Goal: Information Seeking & Learning: Learn about a topic

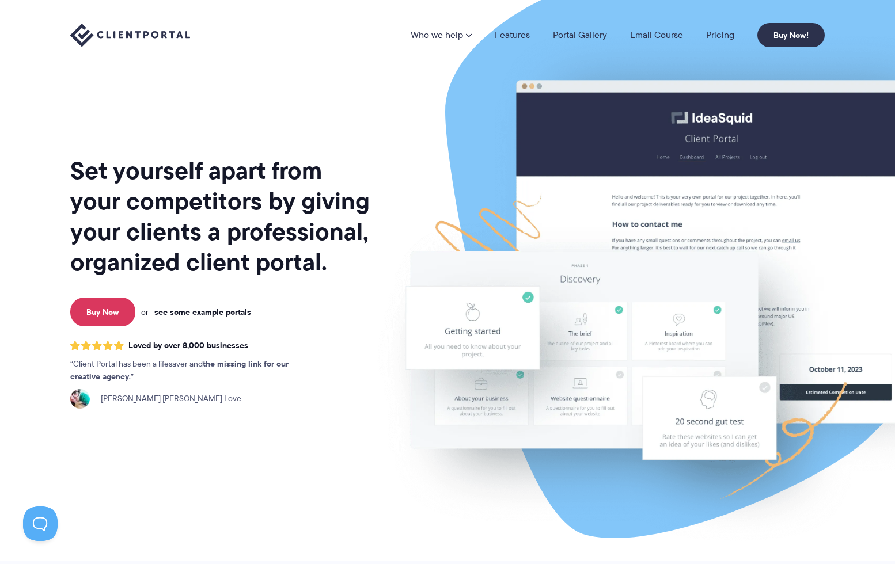
click at [716, 37] on link "Pricing" at bounding box center [720, 35] width 28 height 9
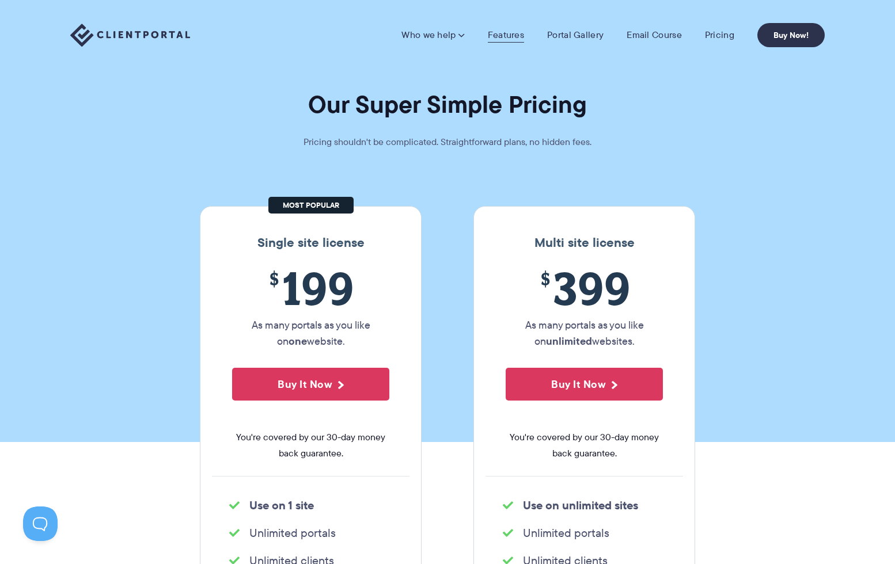
click at [505, 31] on link "Features" at bounding box center [506, 35] width 36 height 12
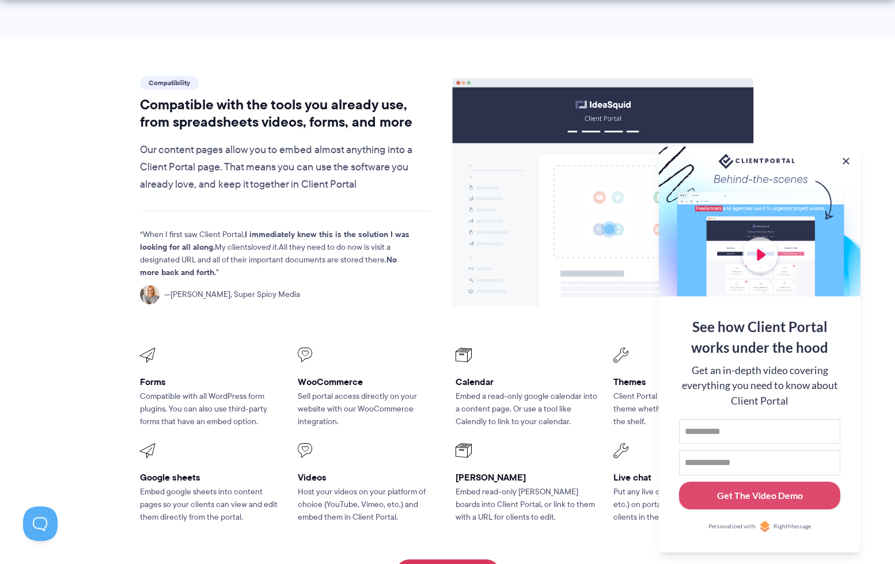
scroll to position [1301, 0]
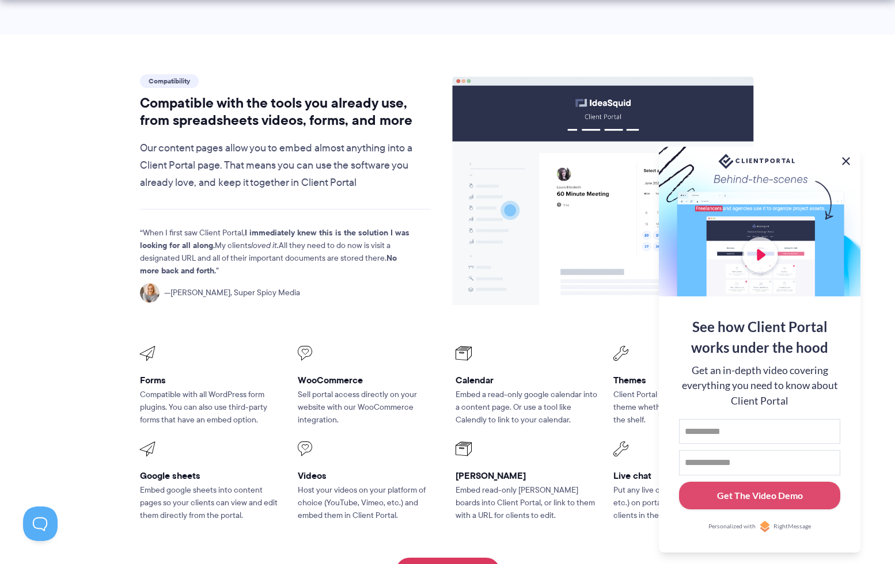
click at [847, 156] on button at bounding box center [846, 161] width 14 height 14
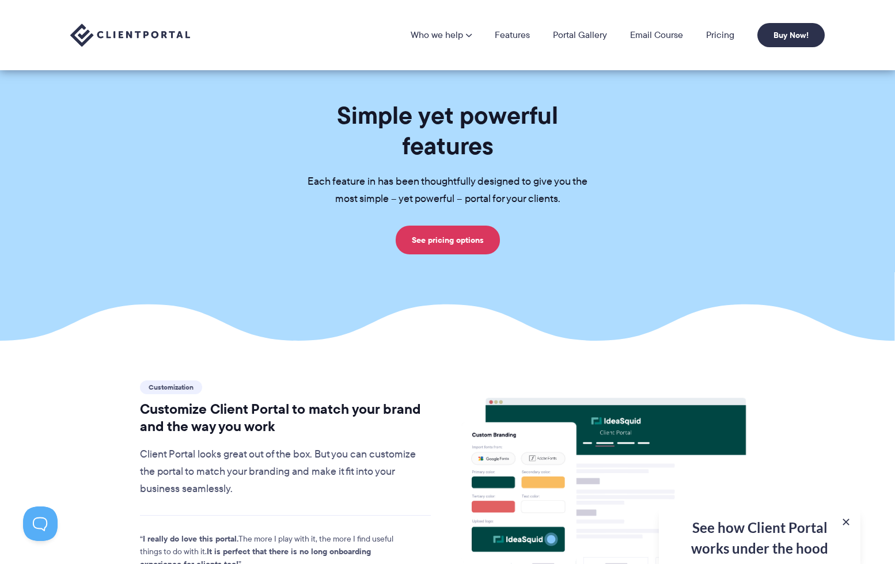
scroll to position [0, 0]
